Goal: Transaction & Acquisition: Book appointment/travel/reservation

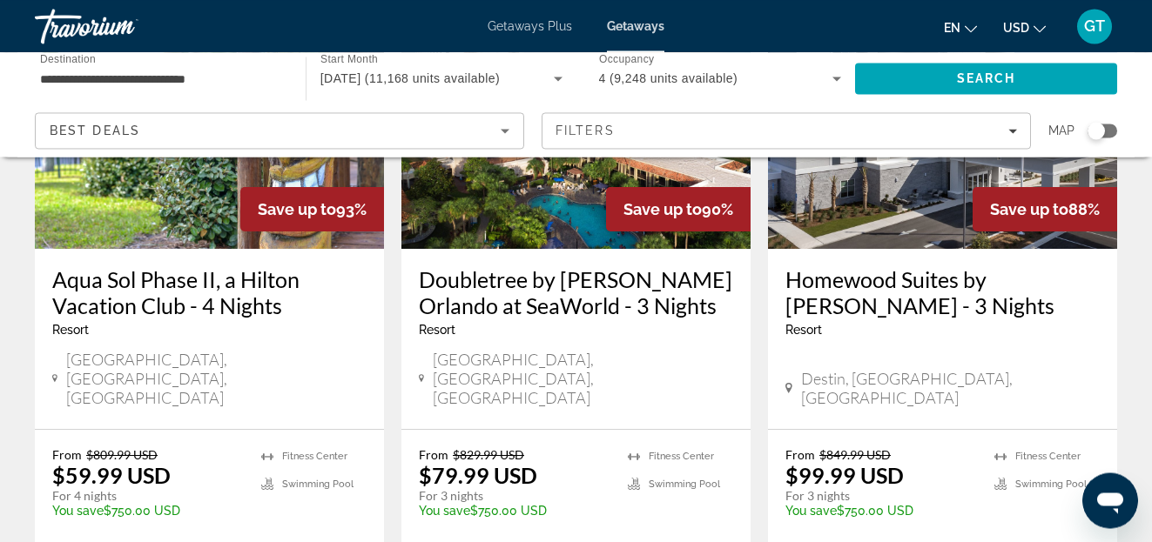
scroll to position [1687, 0]
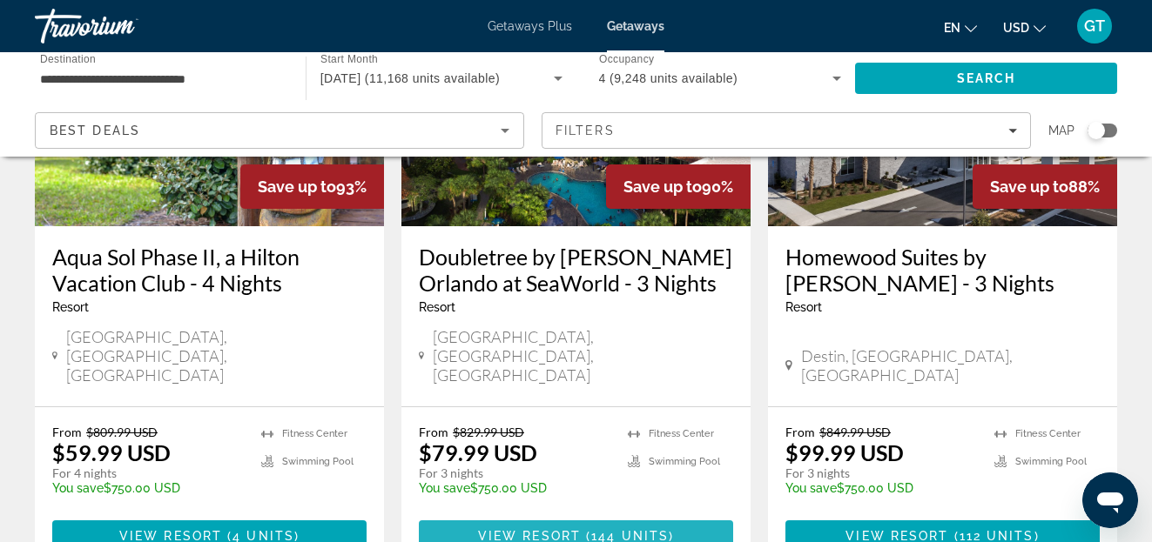
click at [585, 529] on span "Main content" at bounding box center [583, 536] width 5 height 14
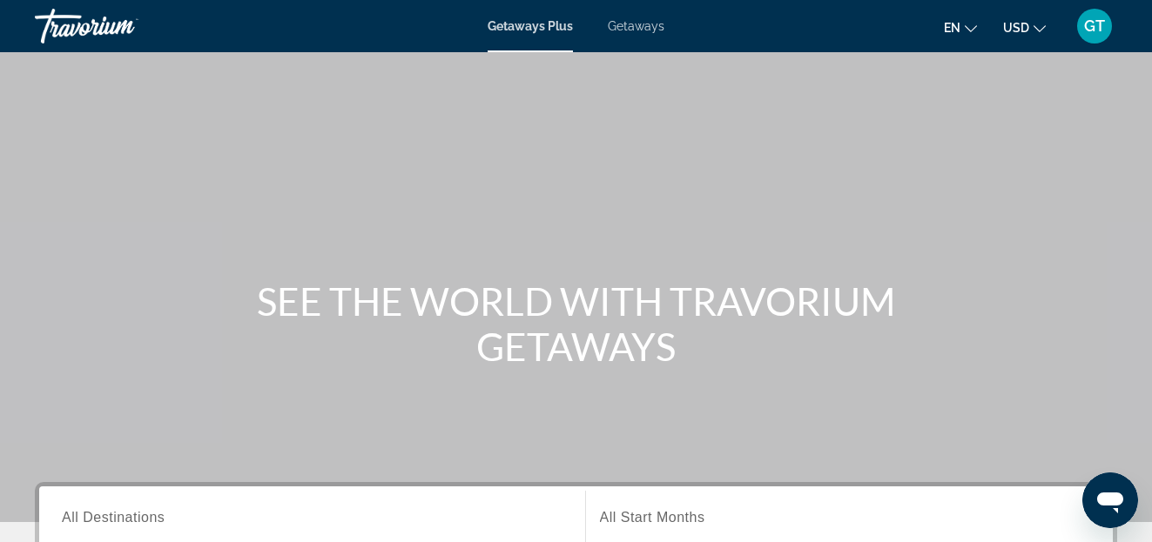
click at [649, 30] on span "Getaways" at bounding box center [636, 26] width 57 height 14
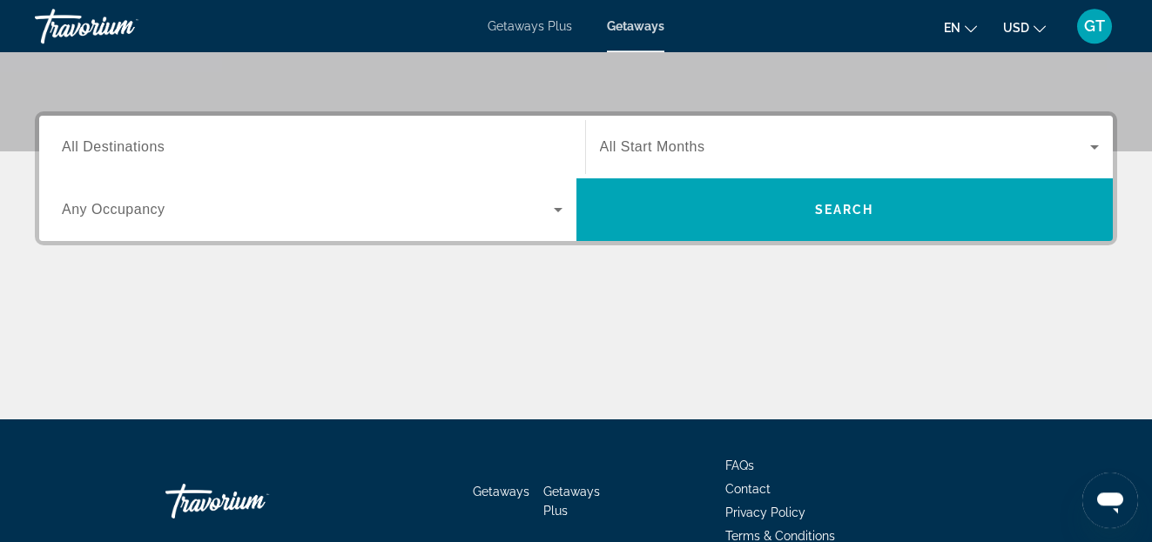
scroll to position [444, 0]
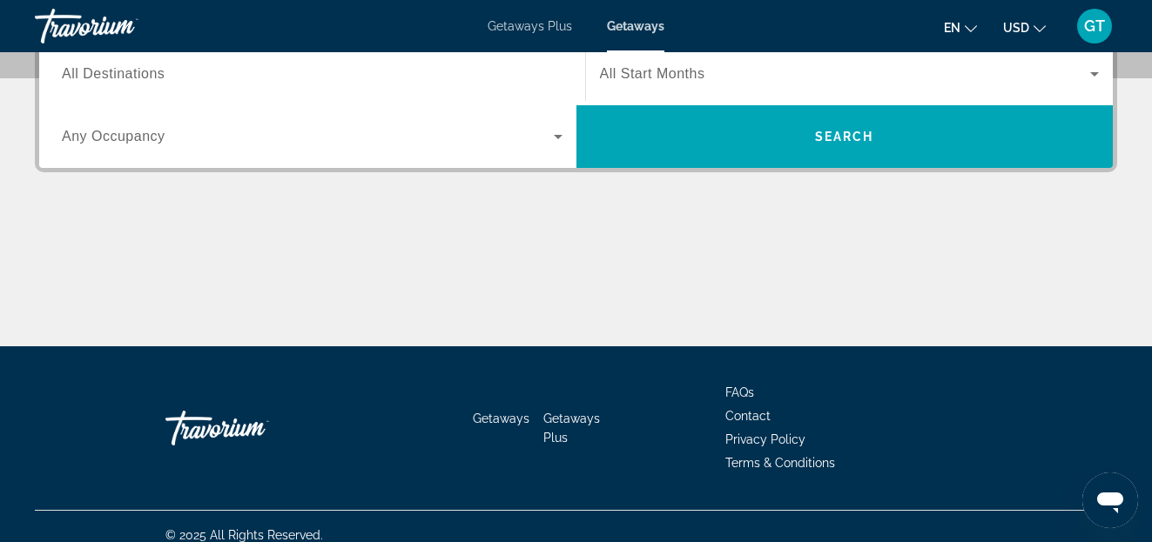
click at [198, 73] on input "Destination All Destinations" at bounding box center [312, 74] width 501 height 21
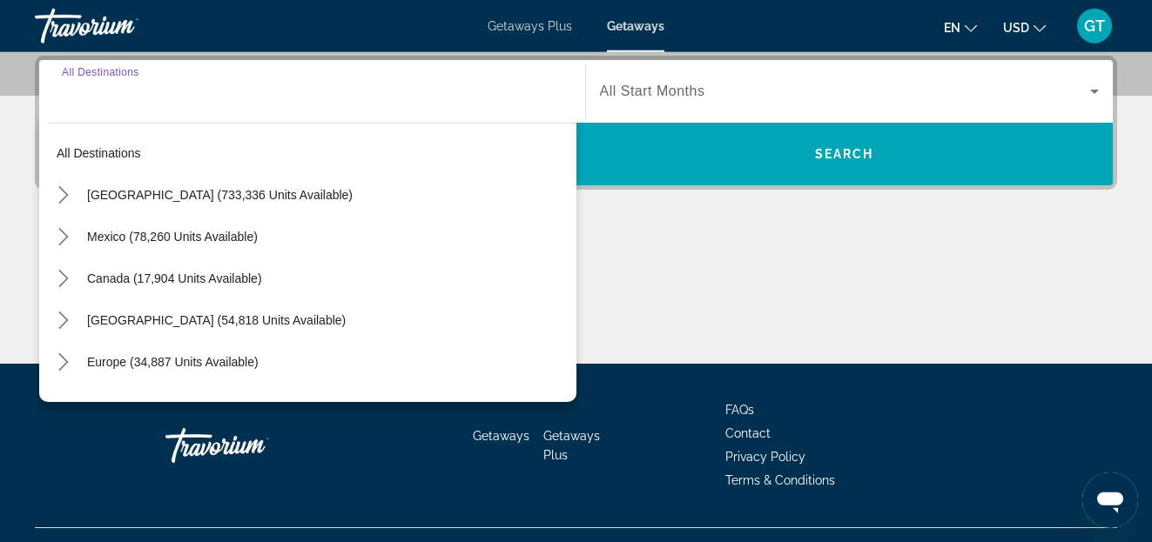
scroll to position [426, 0]
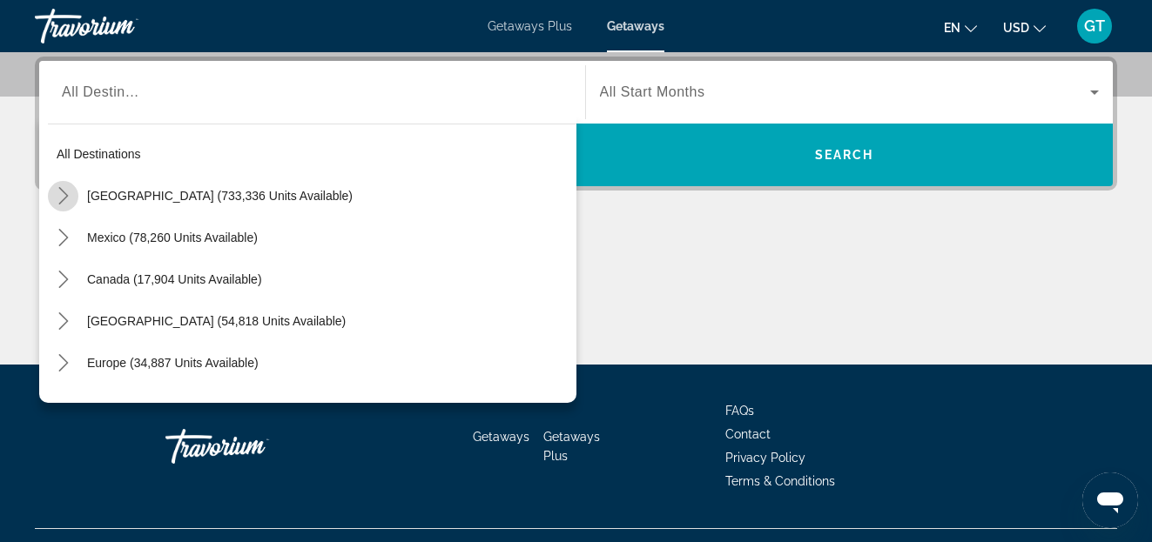
click at [65, 197] on icon "Toggle United States (733,336 units available) submenu" at bounding box center [63, 195] width 17 height 17
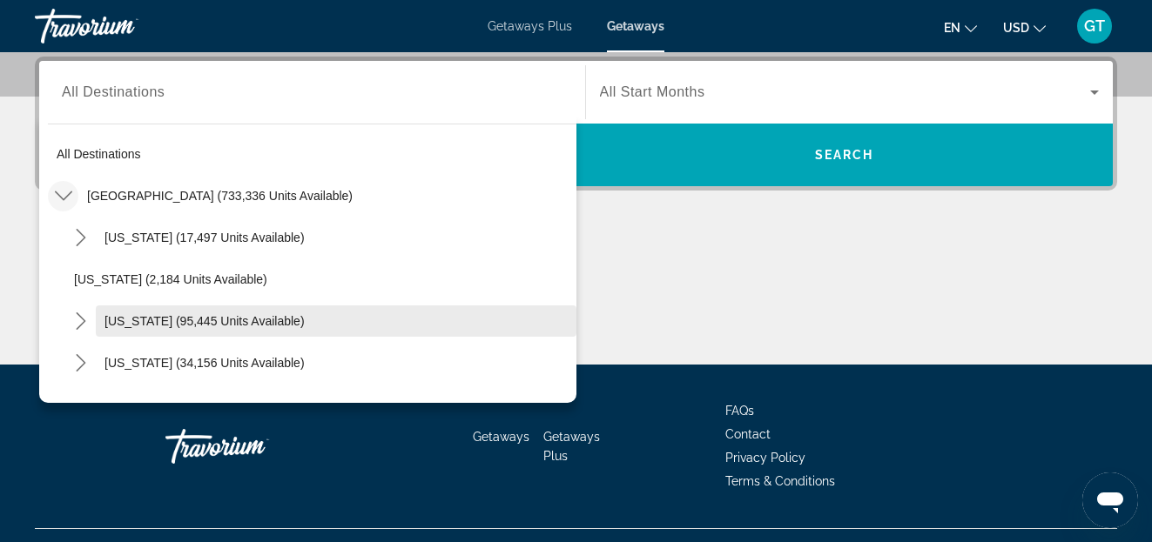
scroll to position [99, 0]
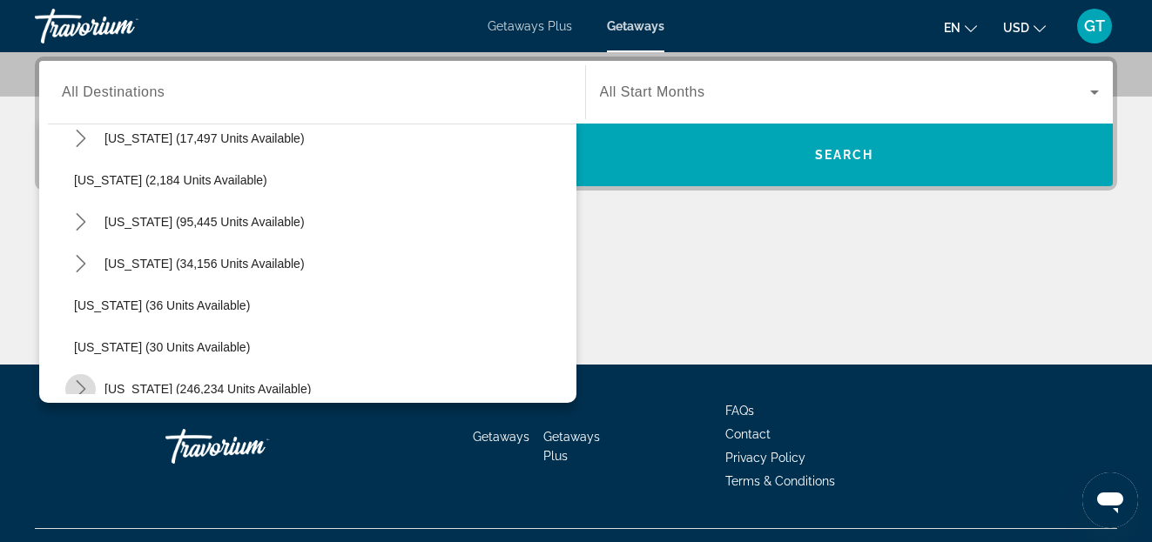
click at [84, 385] on icon "Toggle Florida (246,234 units available) submenu" at bounding box center [80, 388] width 17 height 17
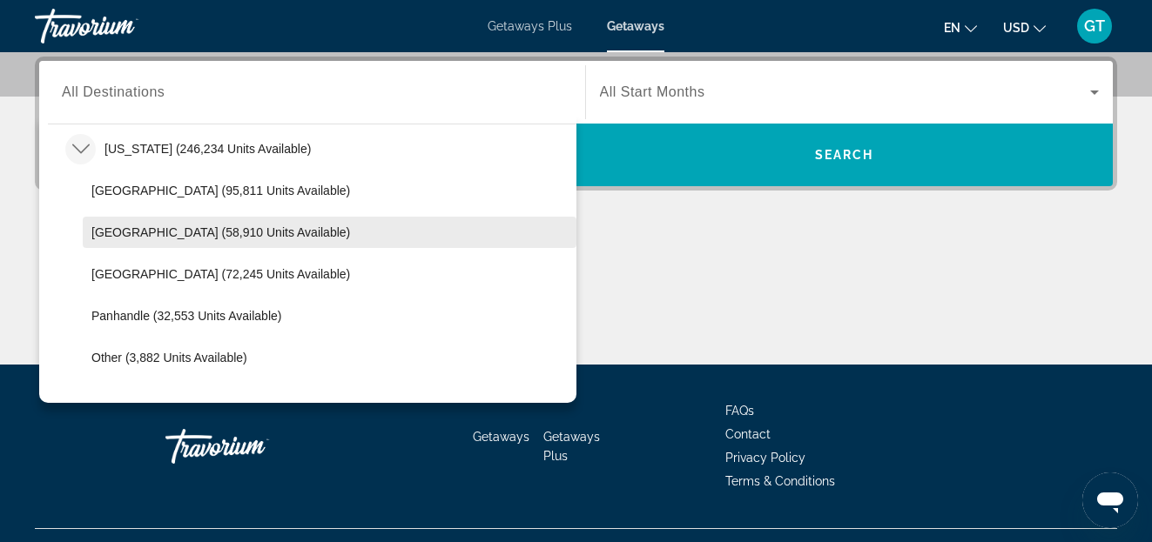
scroll to position [298, 0]
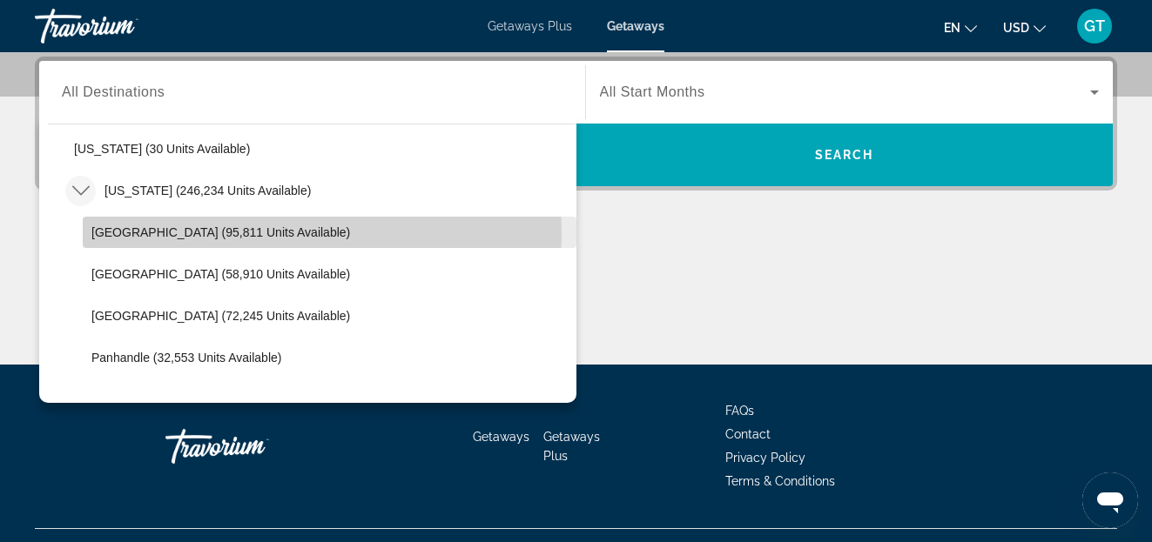
click at [170, 232] on span "[GEOGRAPHIC_DATA] (95,811 units available)" at bounding box center [220, 232] width 259 height 14
type input "**********"
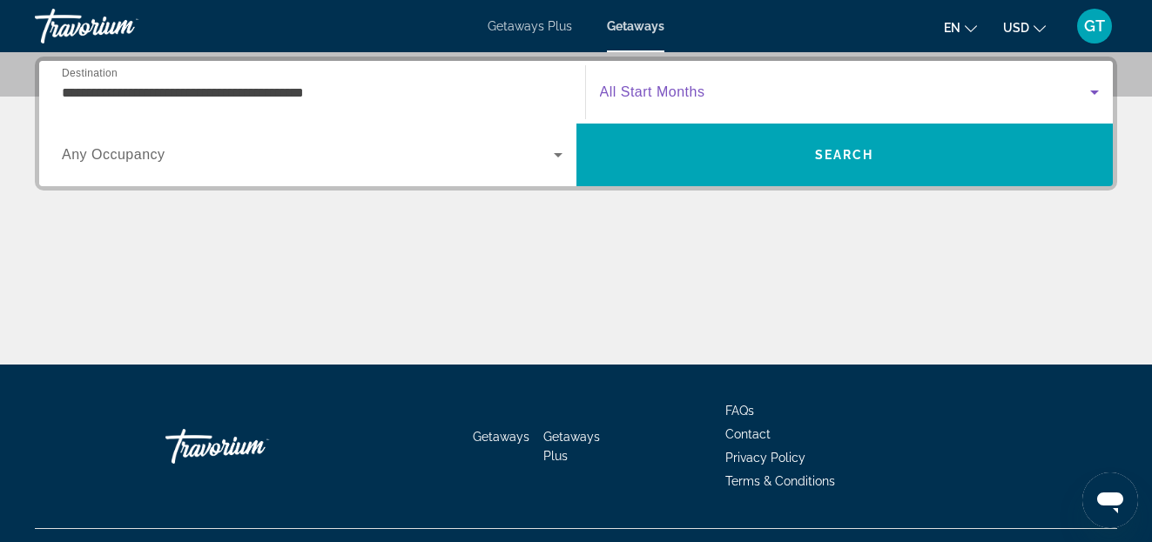
click at [1096, 91] on icon "Search widget" at bounding box center [1094, 93] width 9 height 4
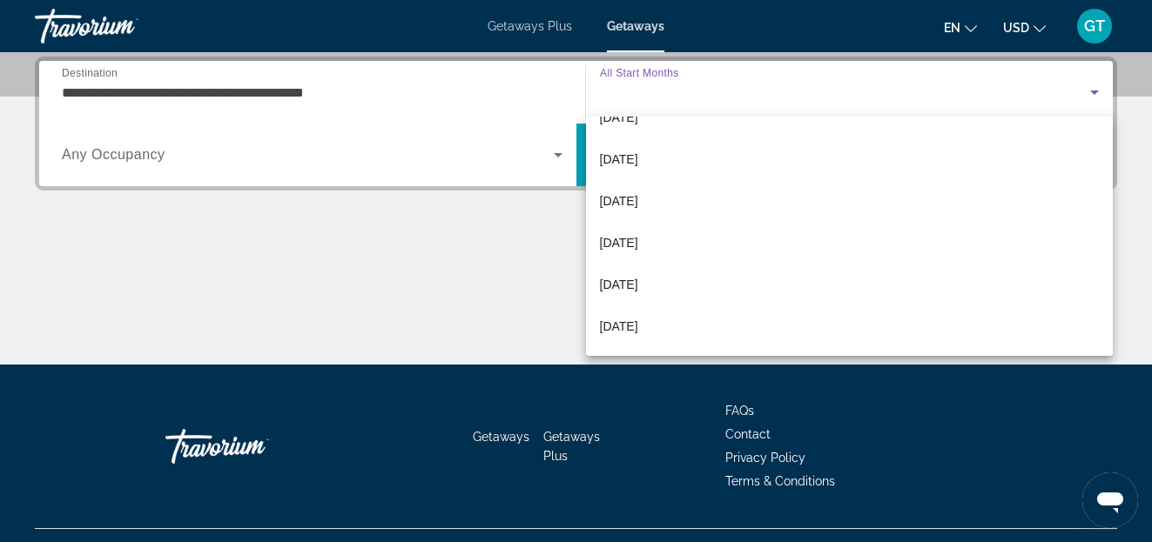
scroll to position [230, 0]
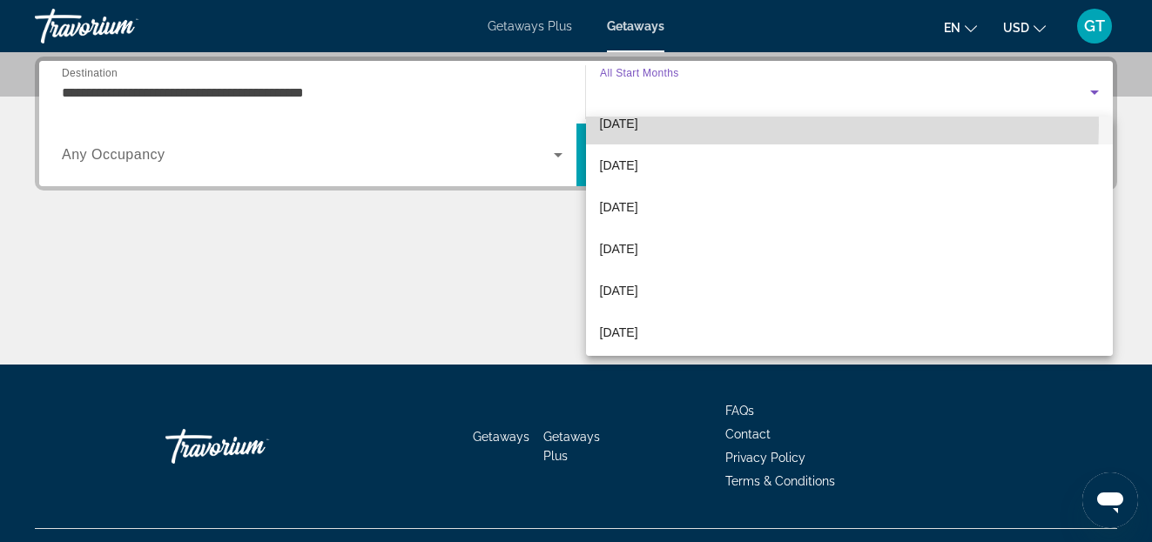
click at [622, 125] on span "[DATE]" at bounding box center [619, 123] width 38 height 21
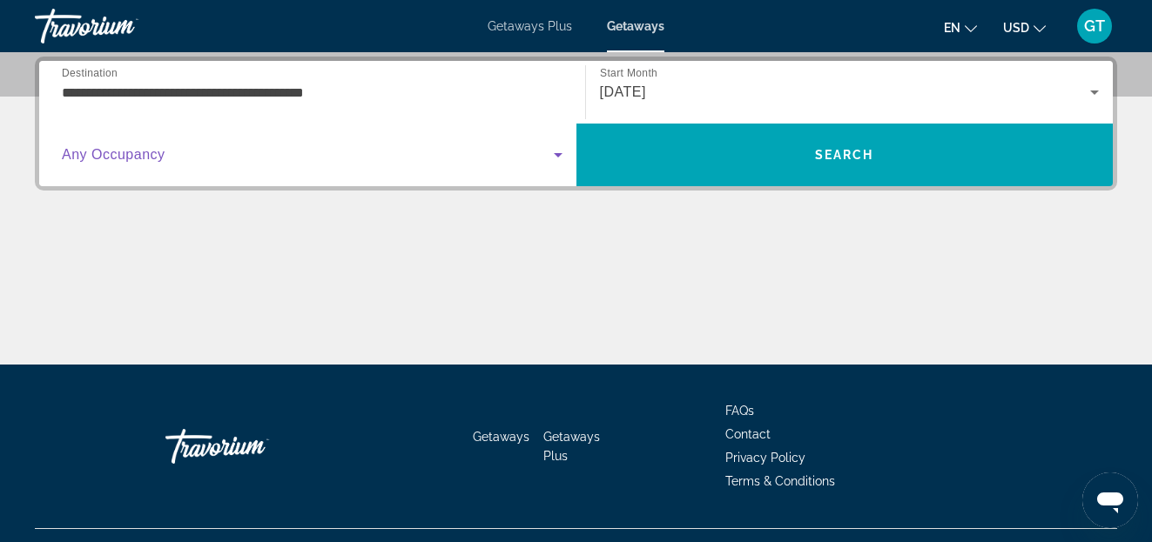
click at [560, 156] on icon "Search widget" at bounding box center [558, 155] width 9 height 4
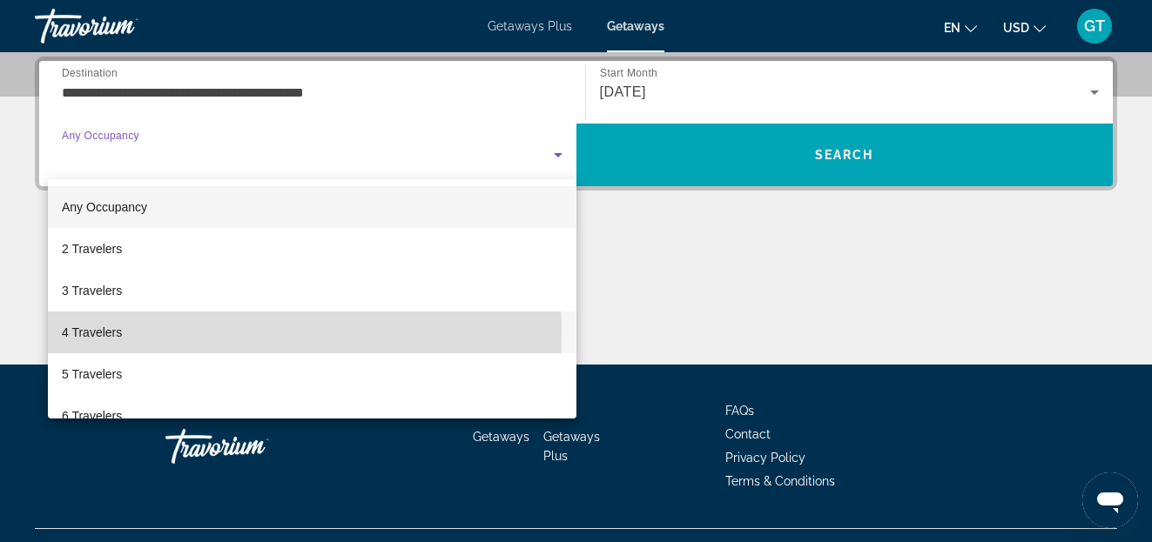
click at [91, 334] on span "4 Travelers" at bounding box center [92, 332] width 60 height 21
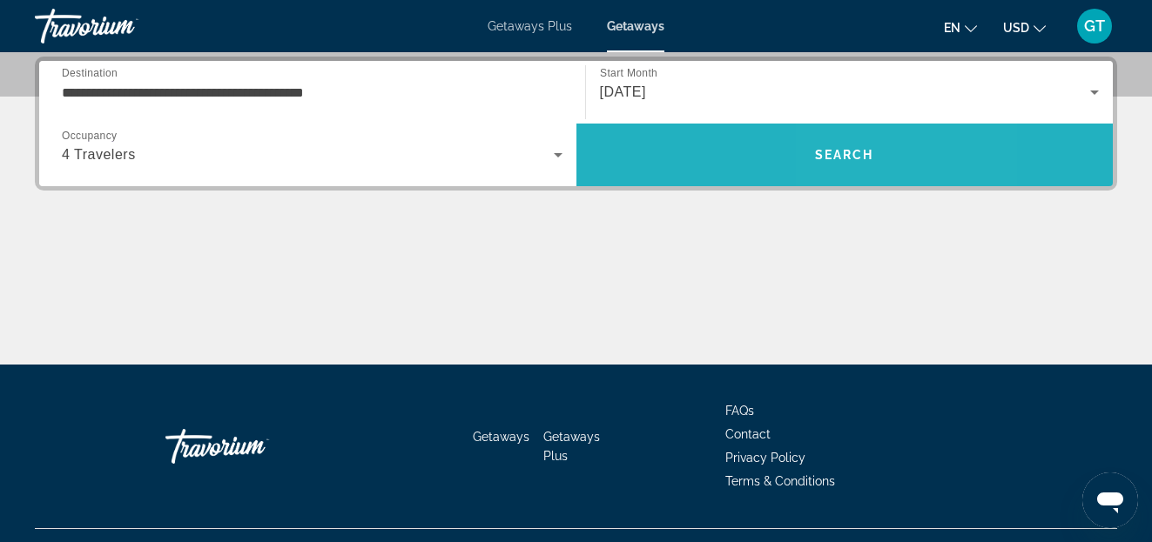
click at [849, 152] on span "Search" at bounding box center [844, 155] width 59 height 14
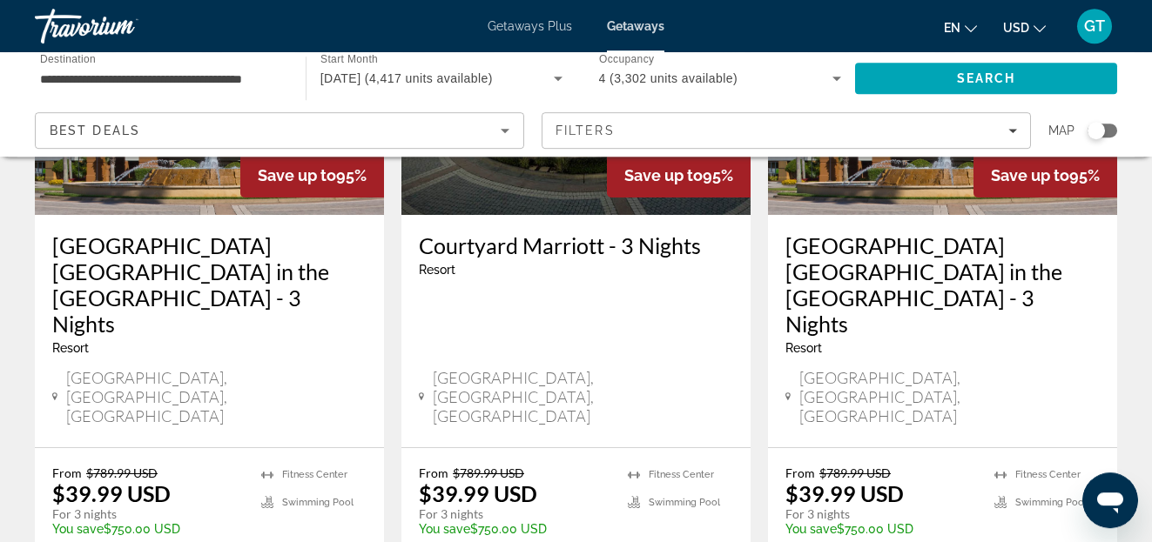
scroll to position [2457, 0]
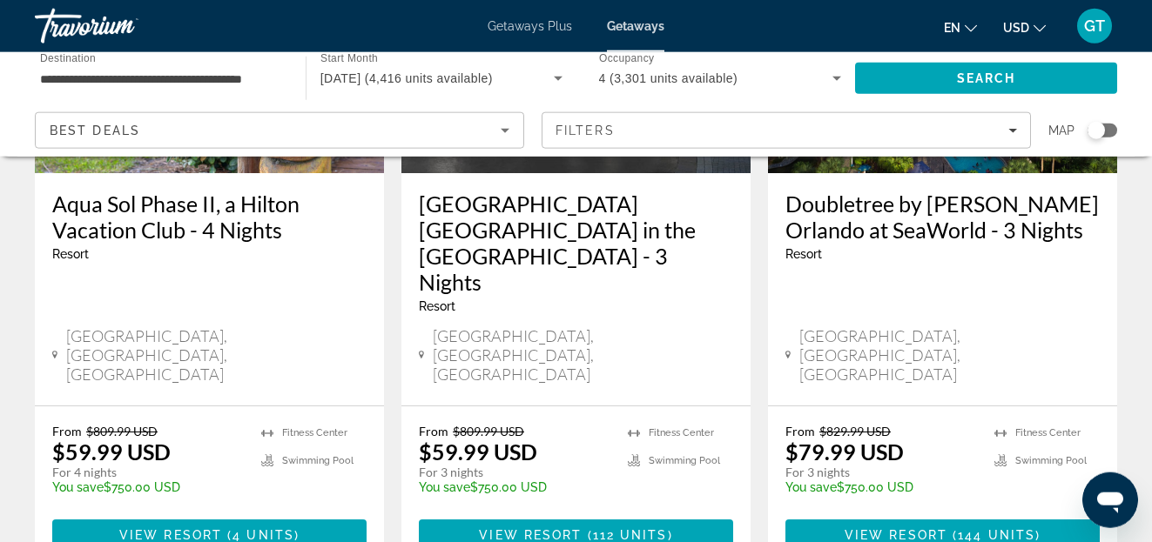
scroll to position [355, 0]
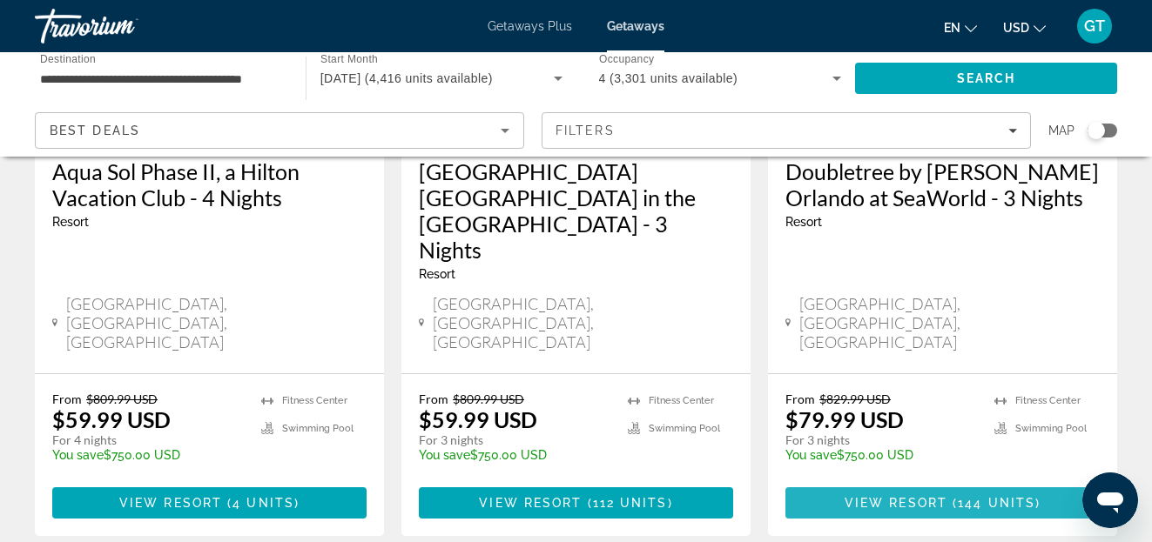
click at [933, 496] on span "View Resort" at bounding box center [895, 503] width 103 height 14
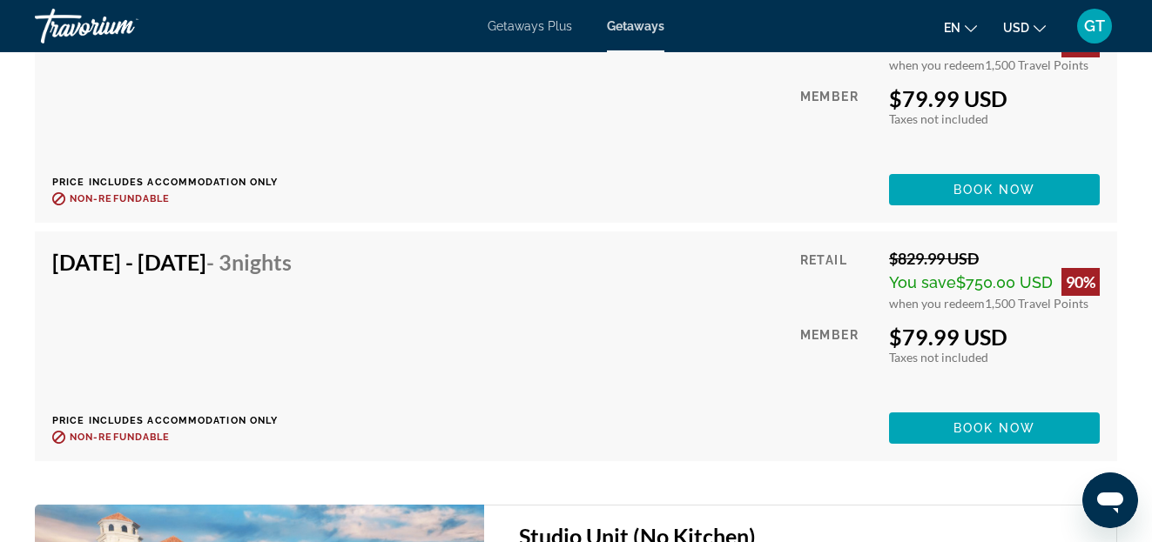
scroll to position [6926, 0]
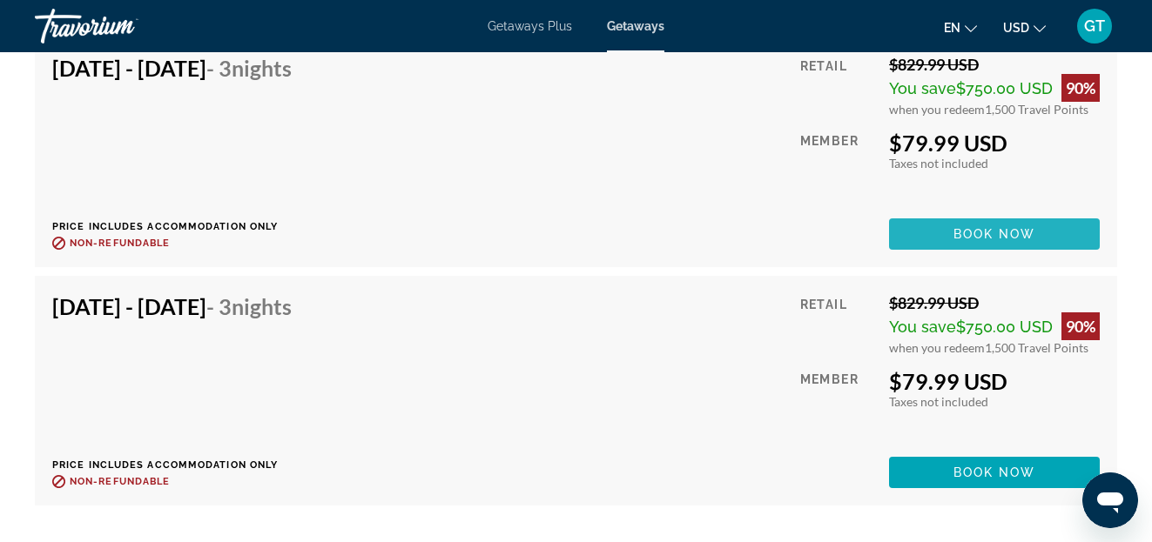
click at [989, 232] on span "Book now" at bounding box center [994, 234] width 83 height 14
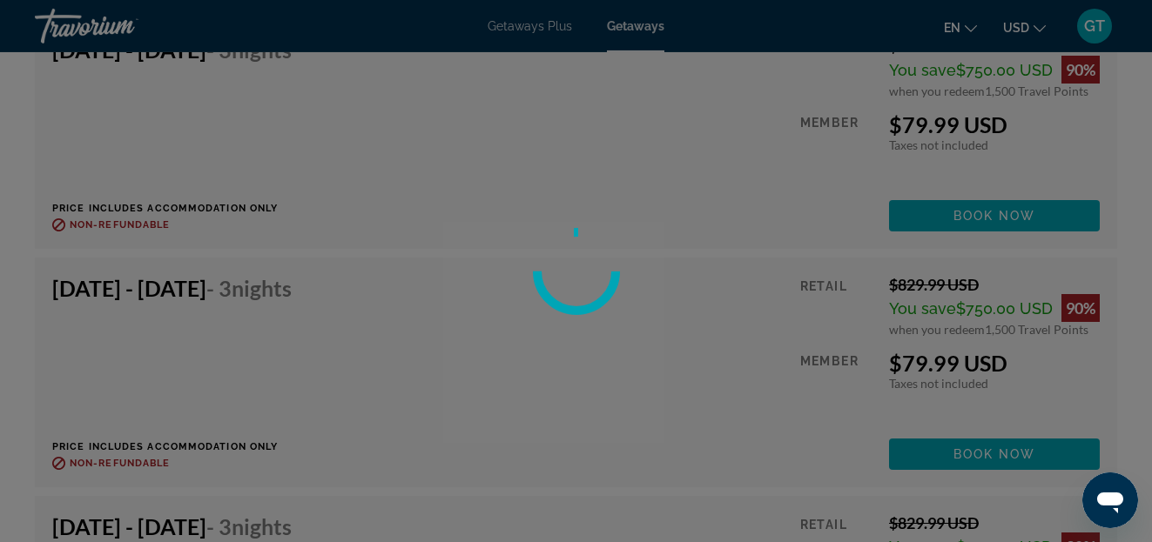
scroll to position [6748, 0]
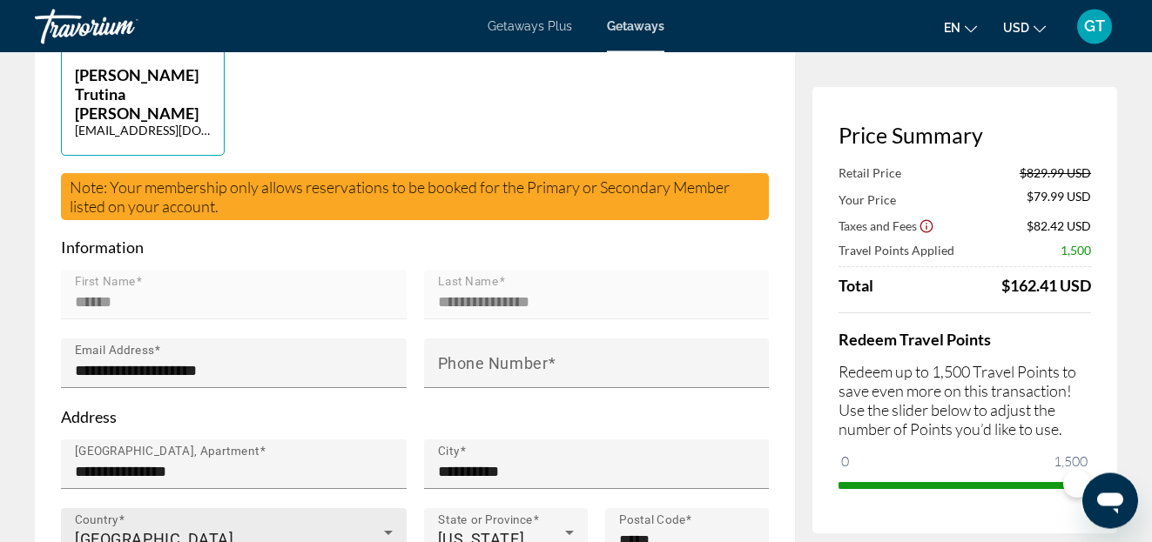
scroll to position [533, 0]
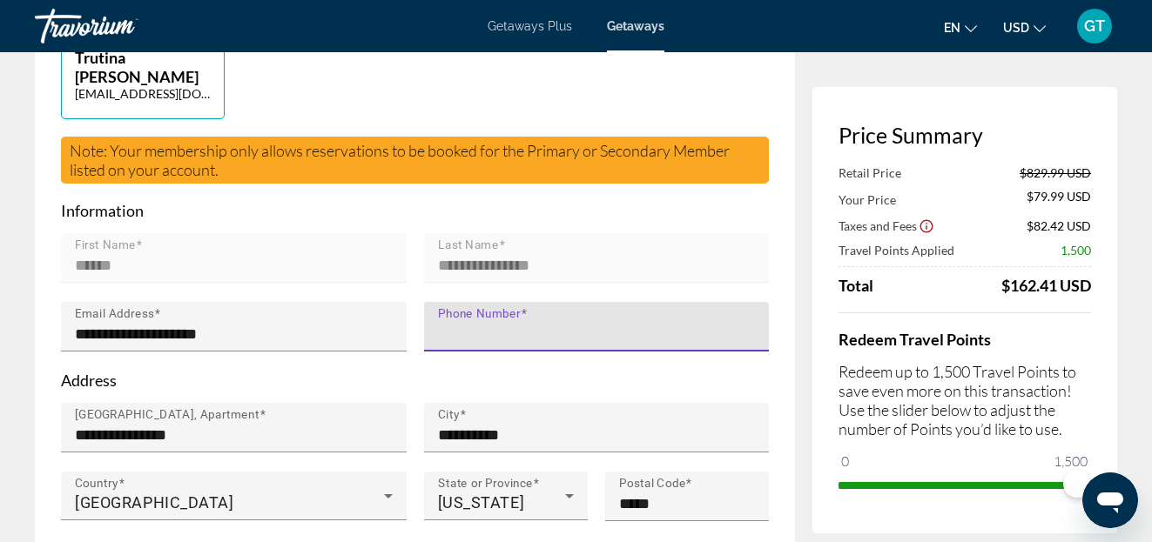
click at [582, 324] on input "Phone Number" at bounding box center [602, 334] width 328 height 21
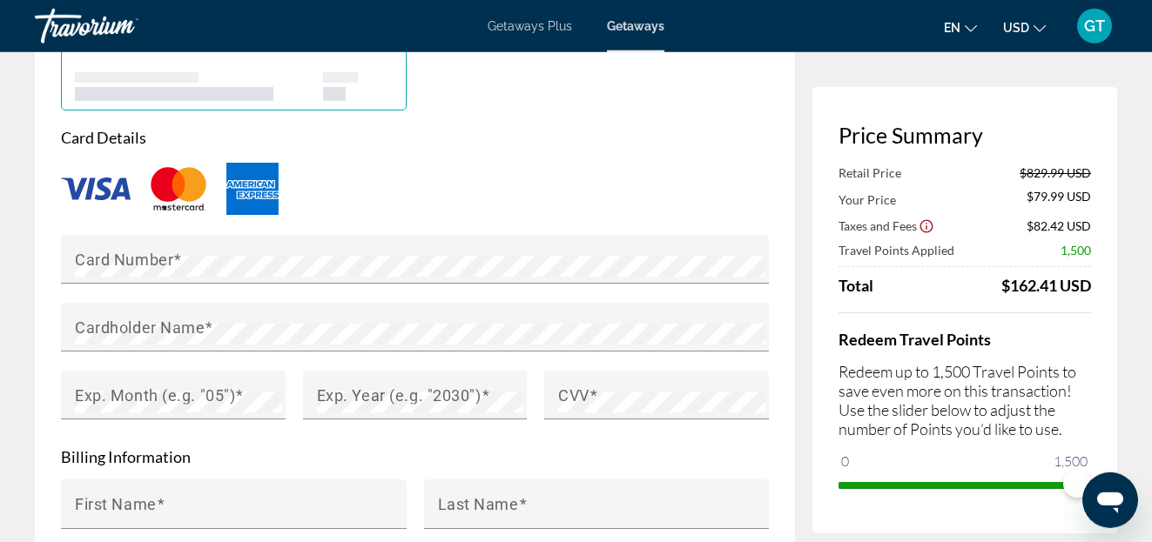
scroll to position [1421, 0]
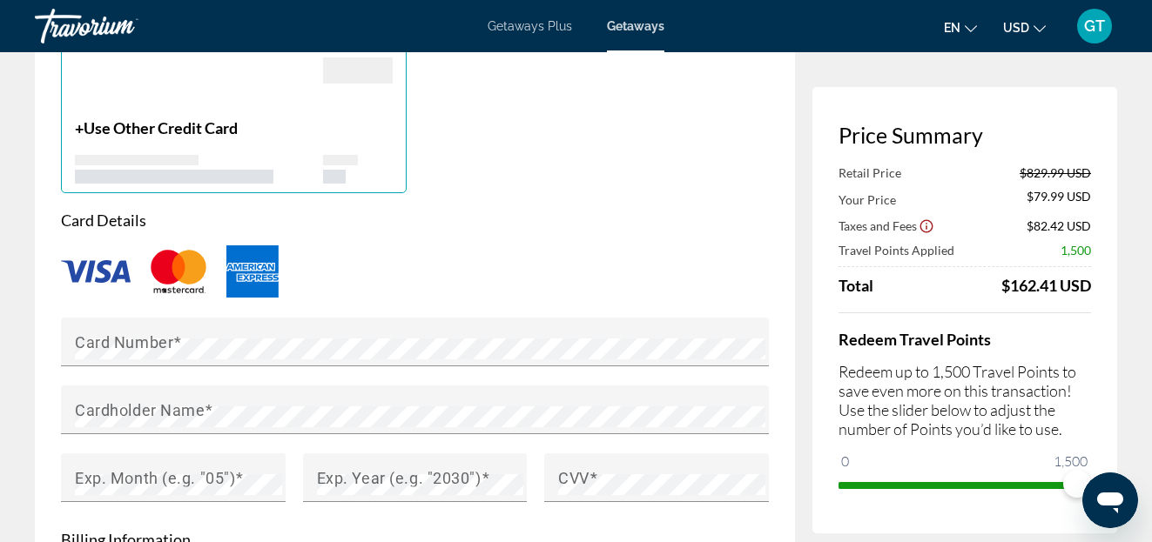
type input "**********"
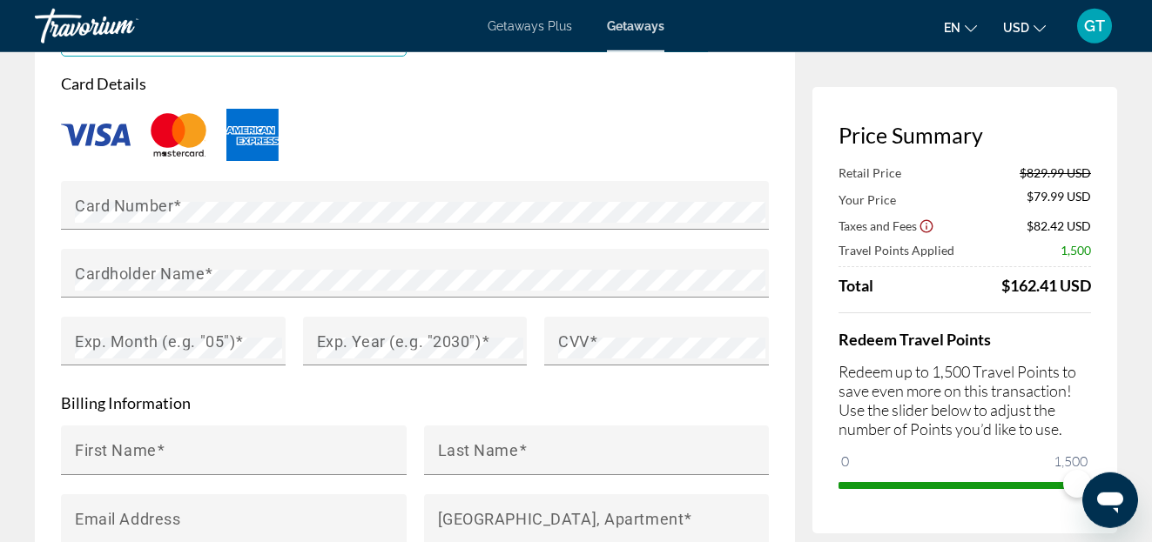
scroll to position [1598, 0]
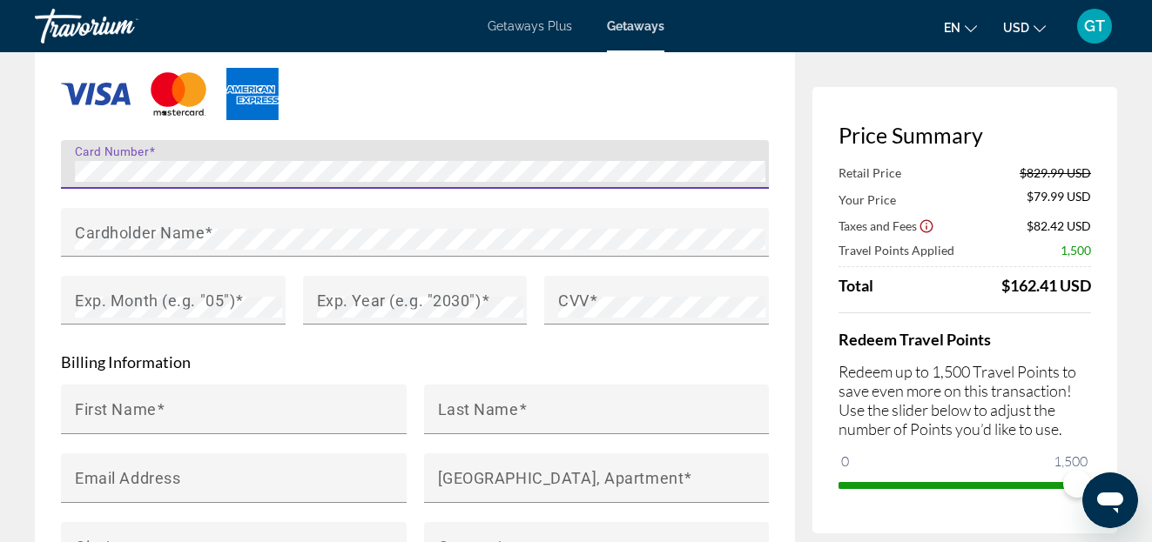
click at [328, 73] on div "Main content" at bounding box center [415, 93] width 708 height 57
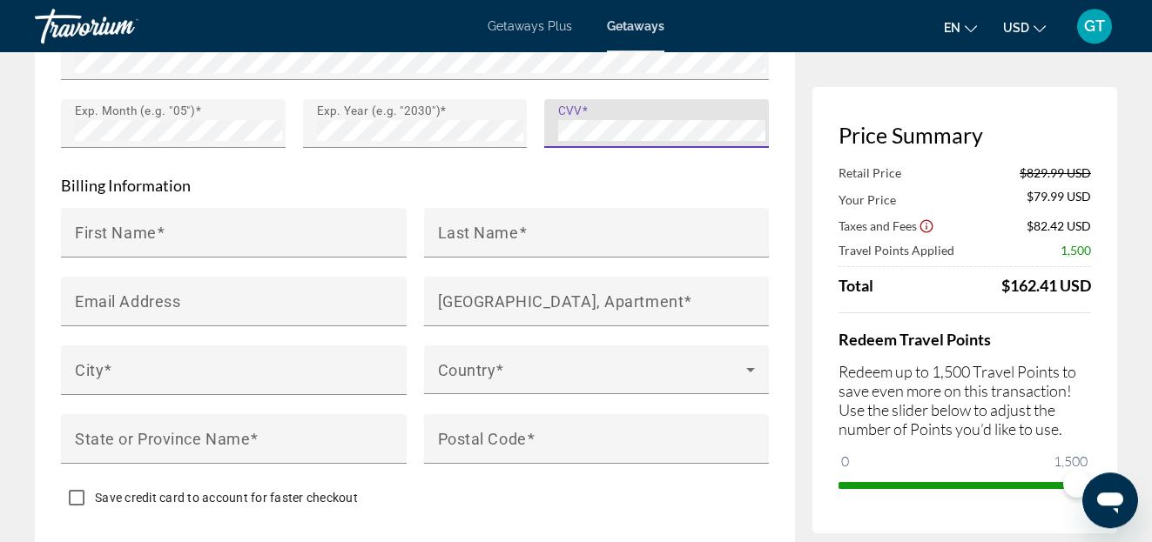
scroll to position [1776, 0]
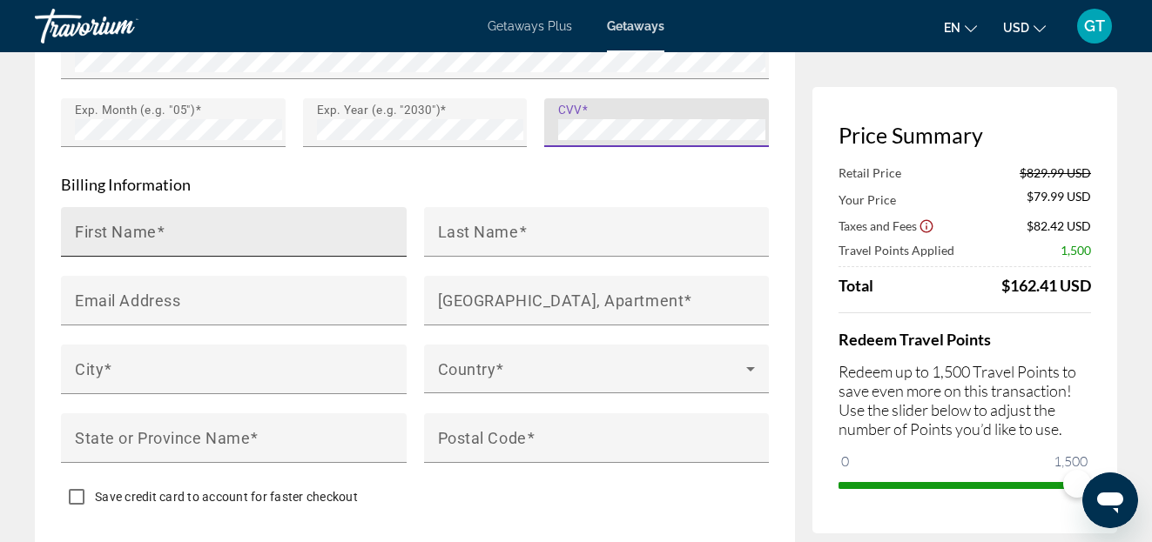
click at [215, 229] on input "First Name" at bounding box center [239, 239] width 328 height 21
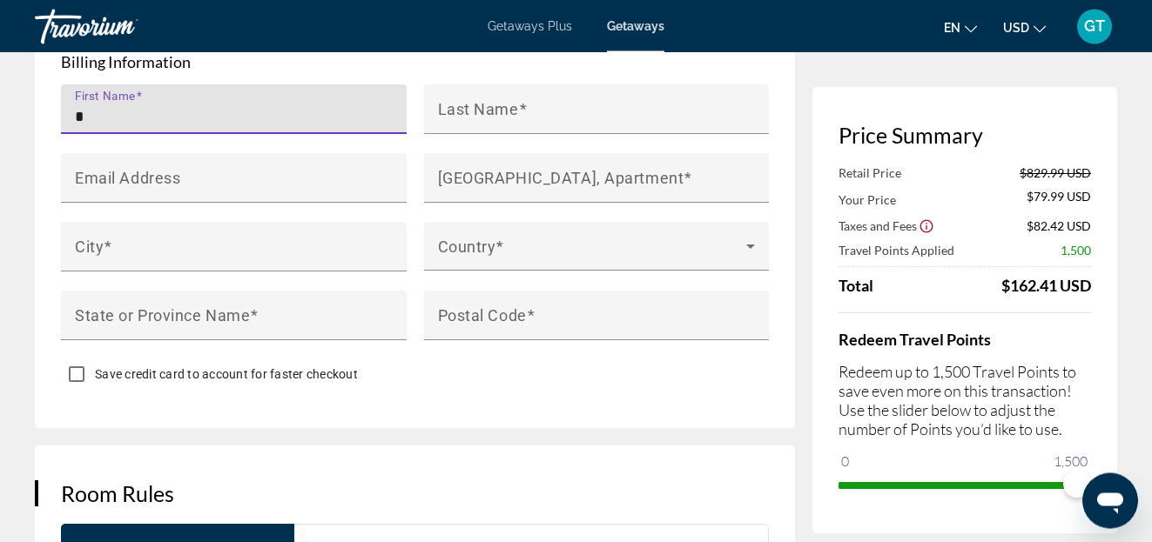
scroll to position [1865, 0]
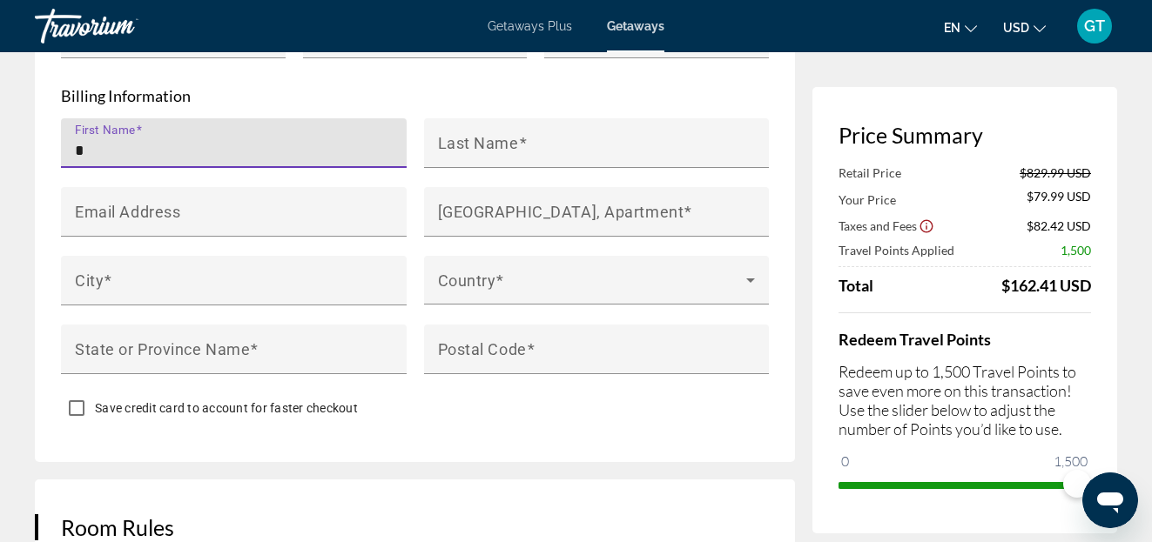
click at [162, 140] on input "*" at bounding box center [239, 150] width 328 height 21
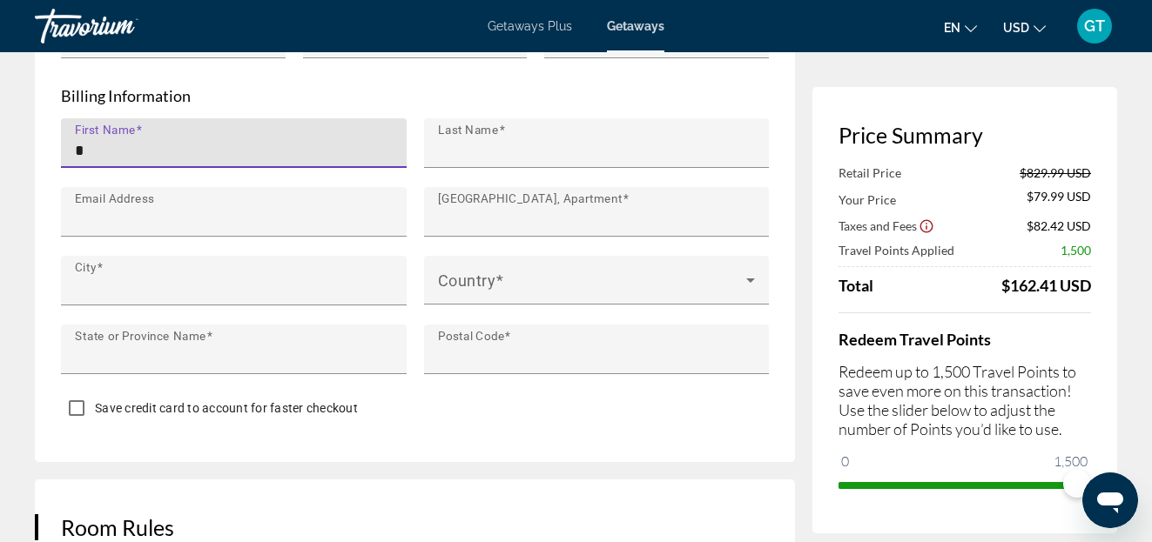
type input "******"
type input "*******"
type input "**********"
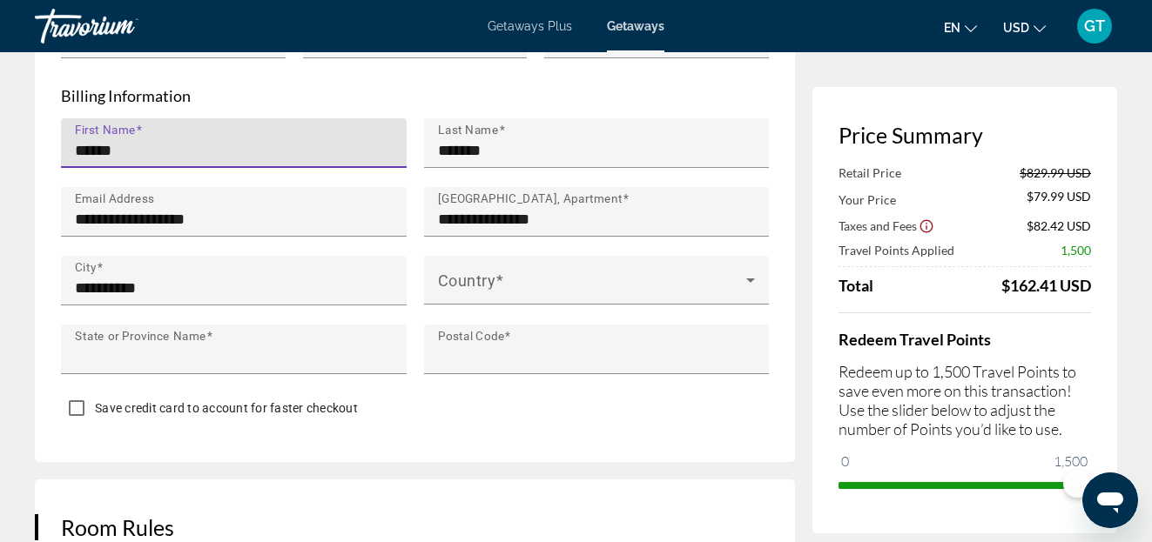
type input "**"
type input "*****"
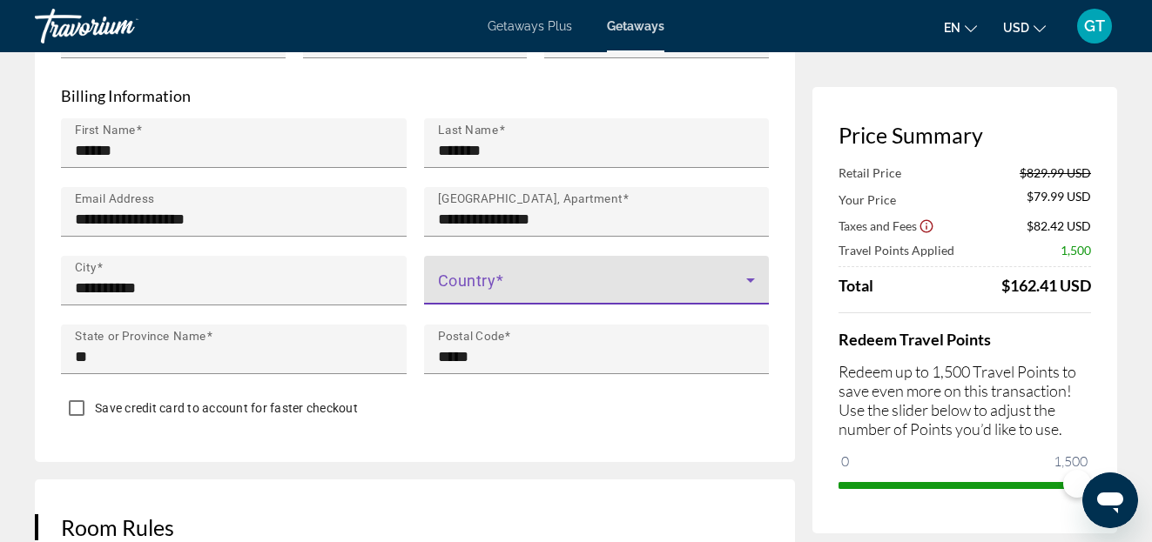
click at [751, 279] on icon "Main content" at bounding box center [750, 281] width 9 height 4
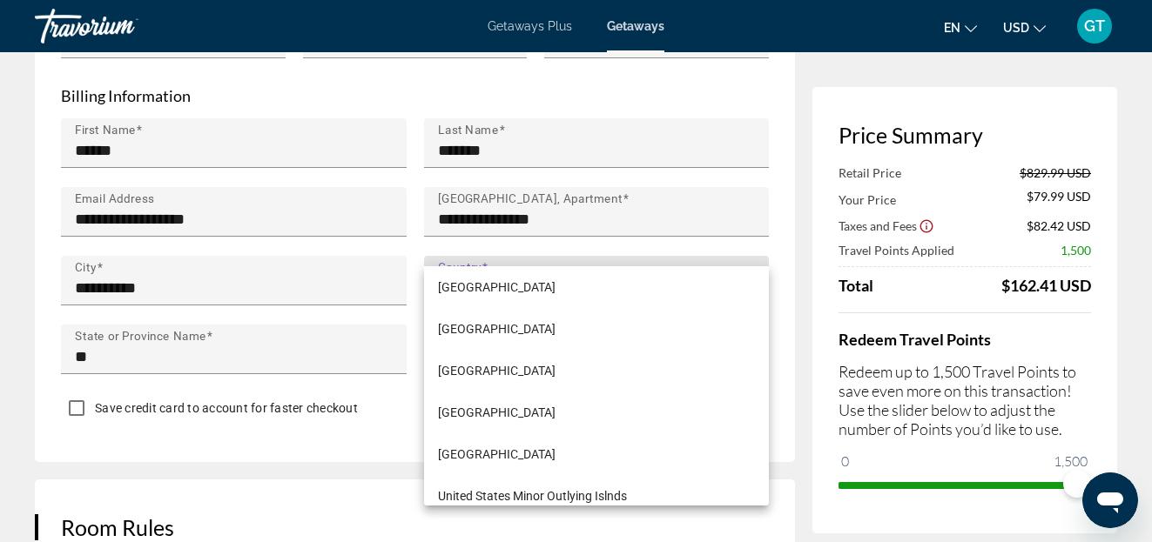
scroll to position [9997, 0]
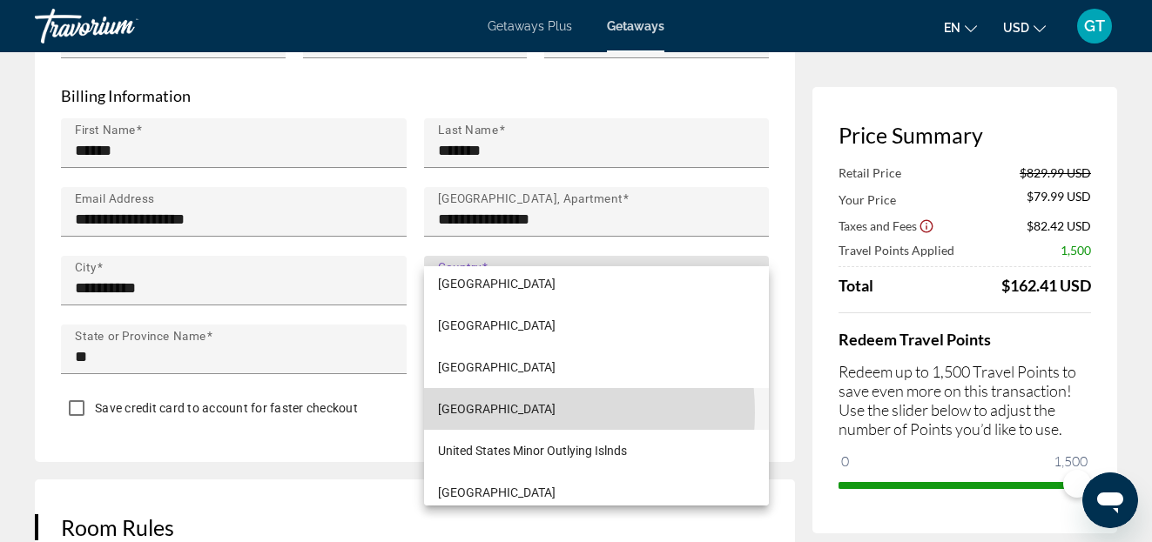
click at [502, 413] on span "[GEOGRAPHIC_DATA]" at bounding box center [497, 409] width 118 height 21
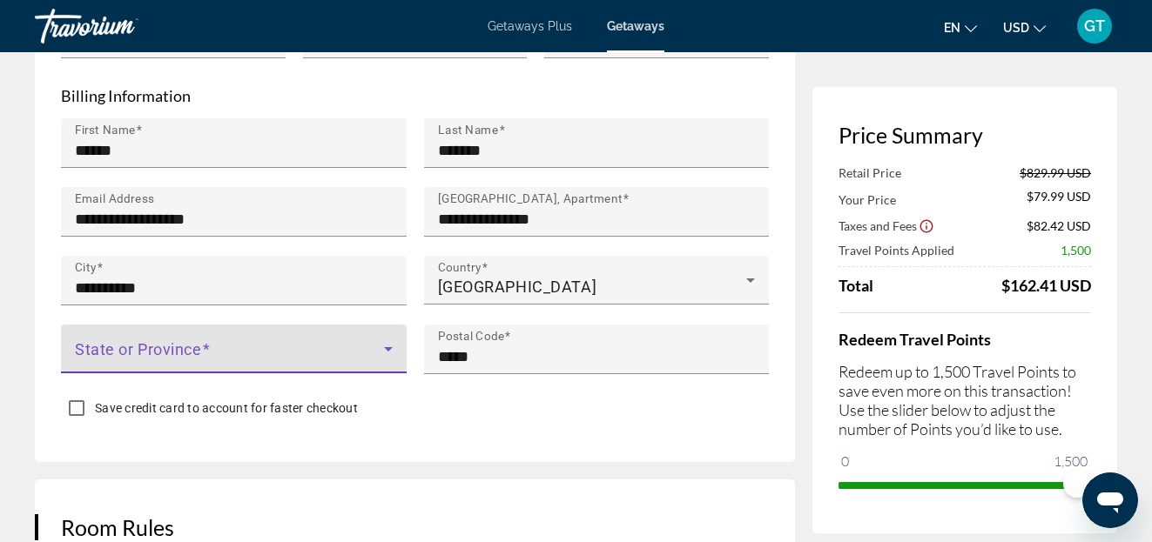
click at [388, 347] on icon "Main content" at bounding box center [388, 349] width 9 height 4
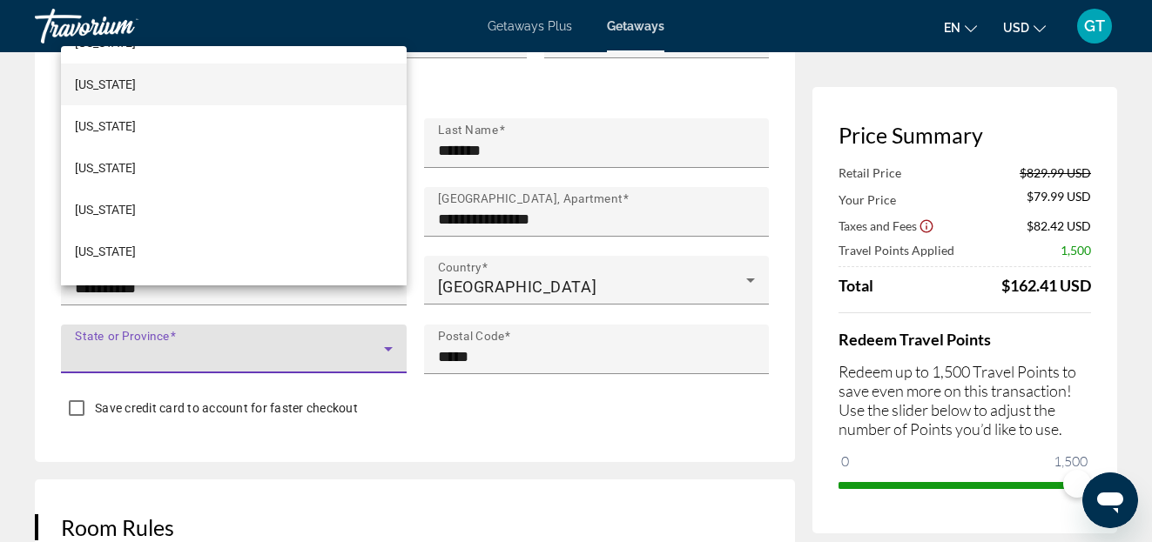
scroll to position [230, 0]
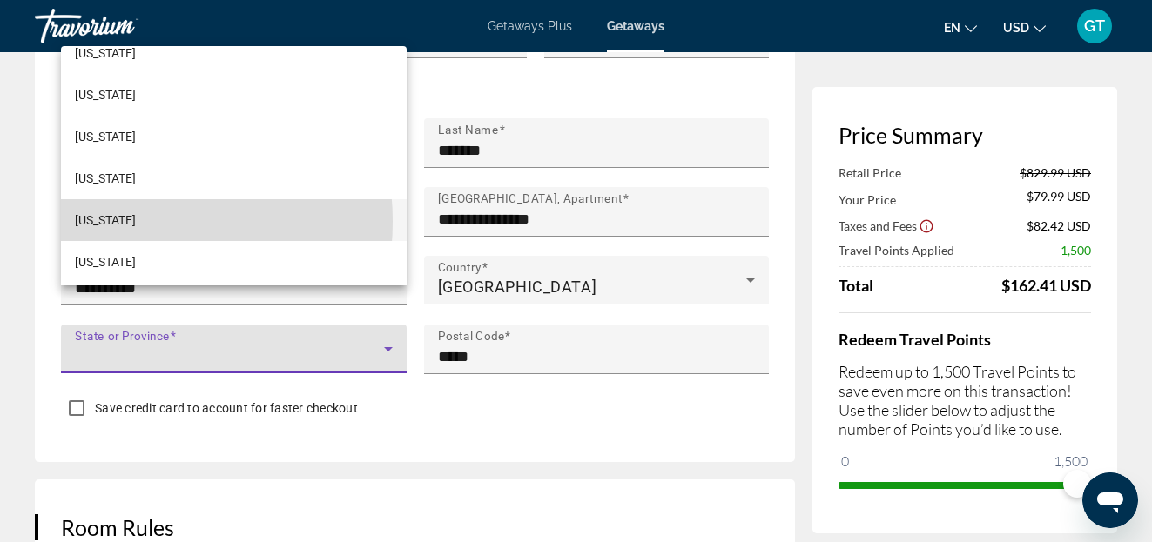
click at [112, 221] on mat-option "[US_STATE]" at bounding box center [234, 220] width 346 height 42
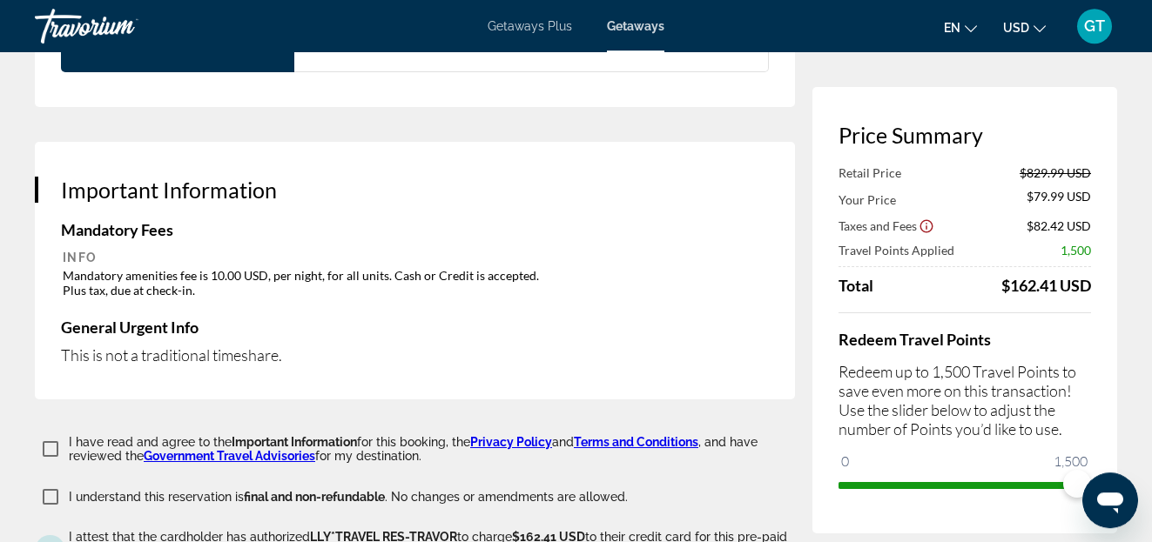
scroll to position [2664, 0]
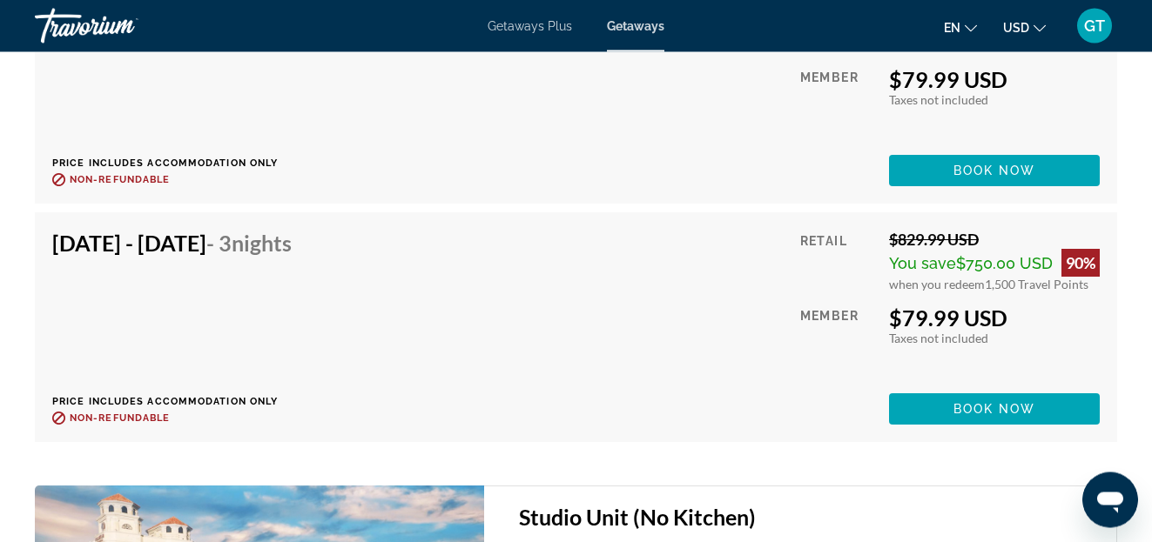
scroll to position [6926, 0]
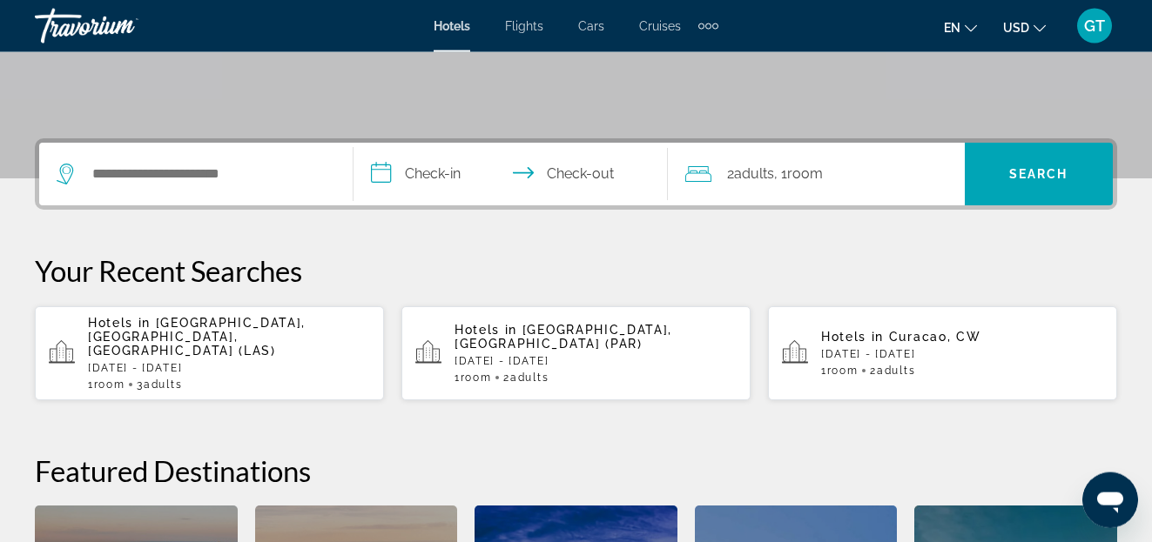
scroll to position [355, 0]
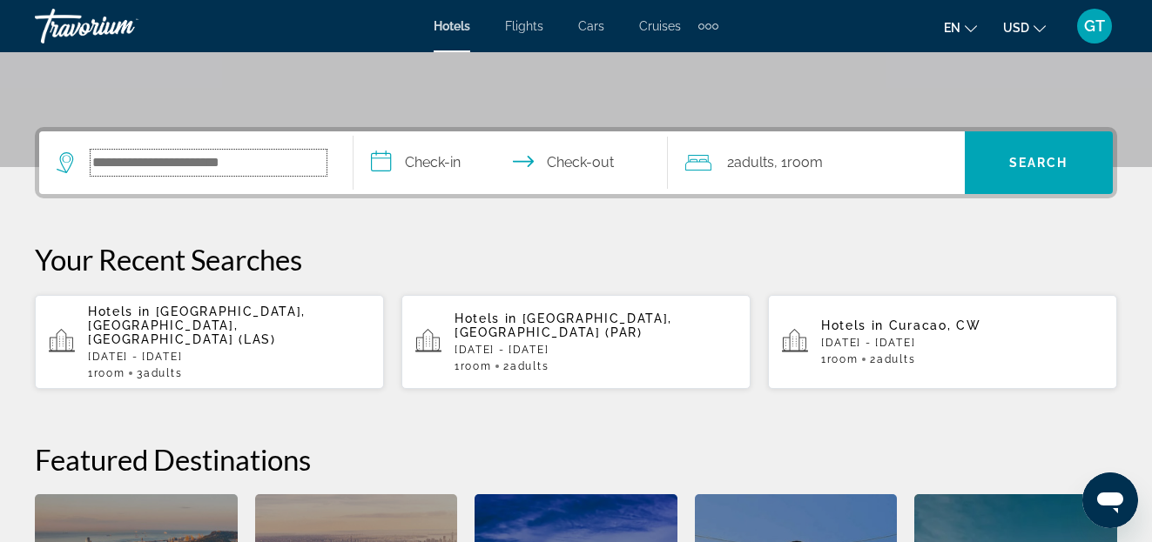
click at [276, 164] on input "Search hotel destination" at bounding box center [209, 163] width 236 height 26
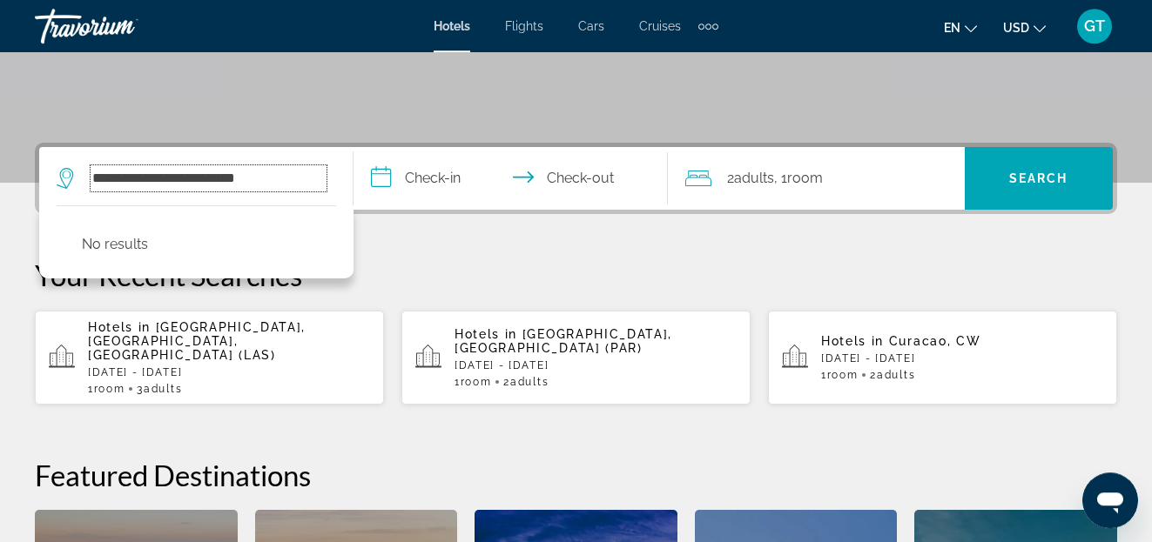
scroll to position [337, 0]
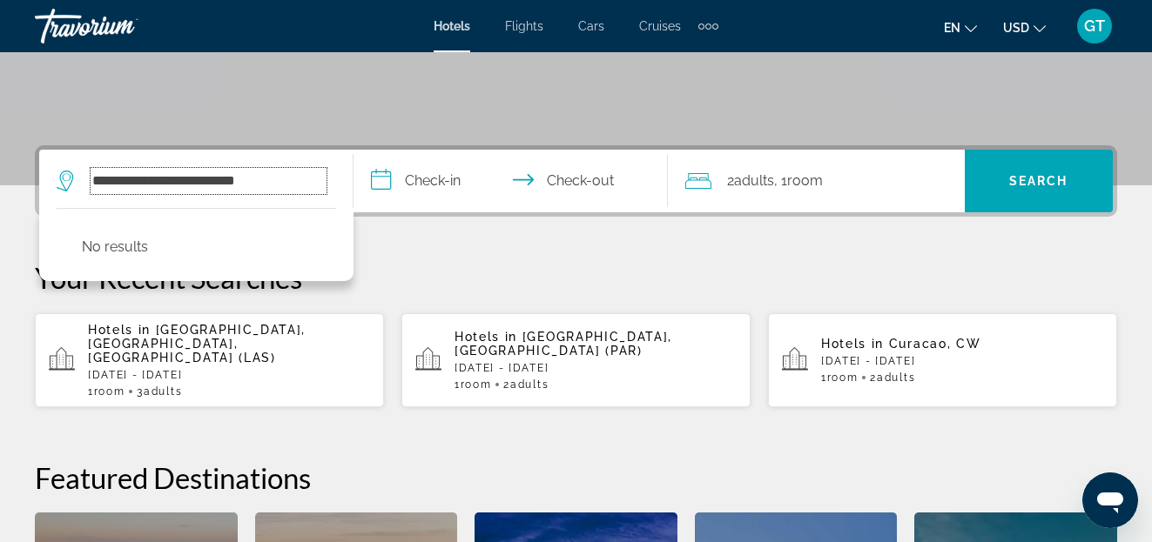
type input "**********"
